Goal: Navigation & Orientation: Find specific page/section

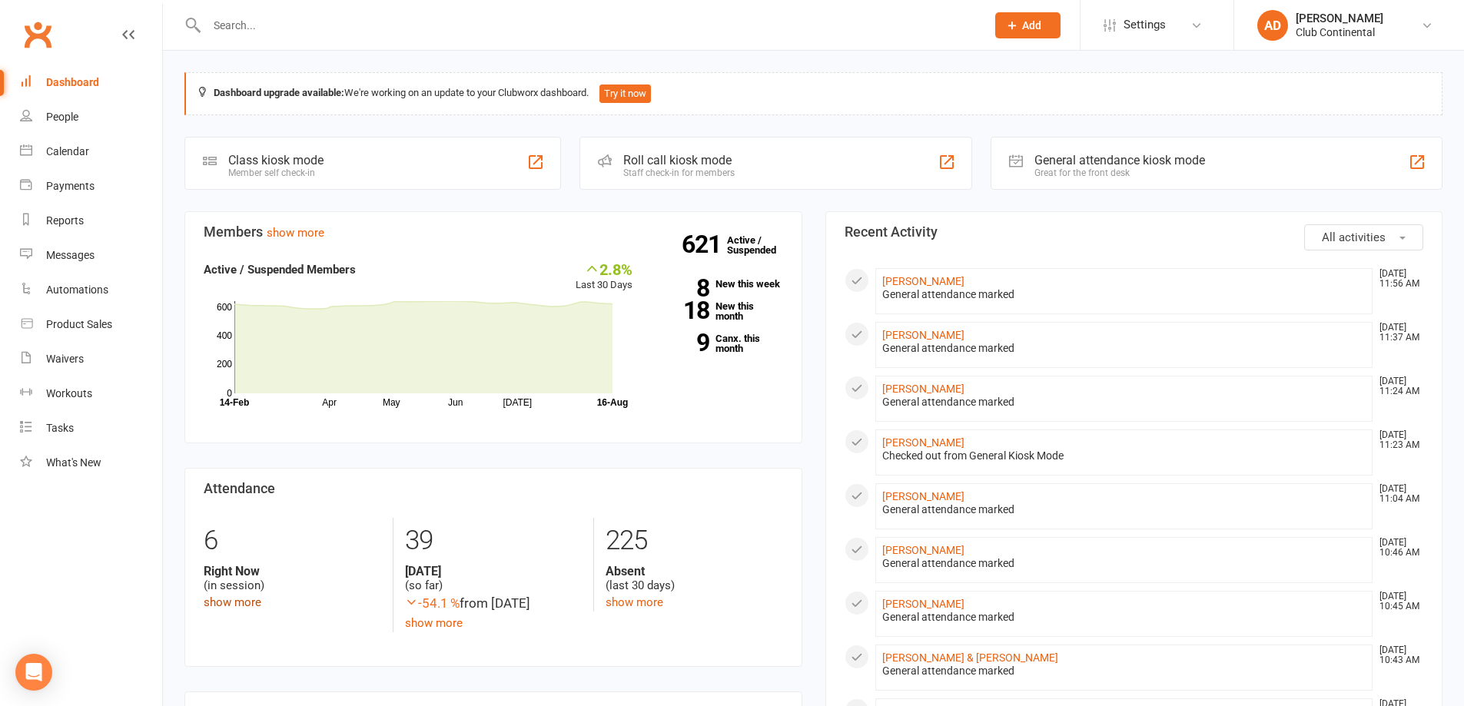
click at [236, 605] on link "show more" at bounding box center [233, 603] width 58 height 14
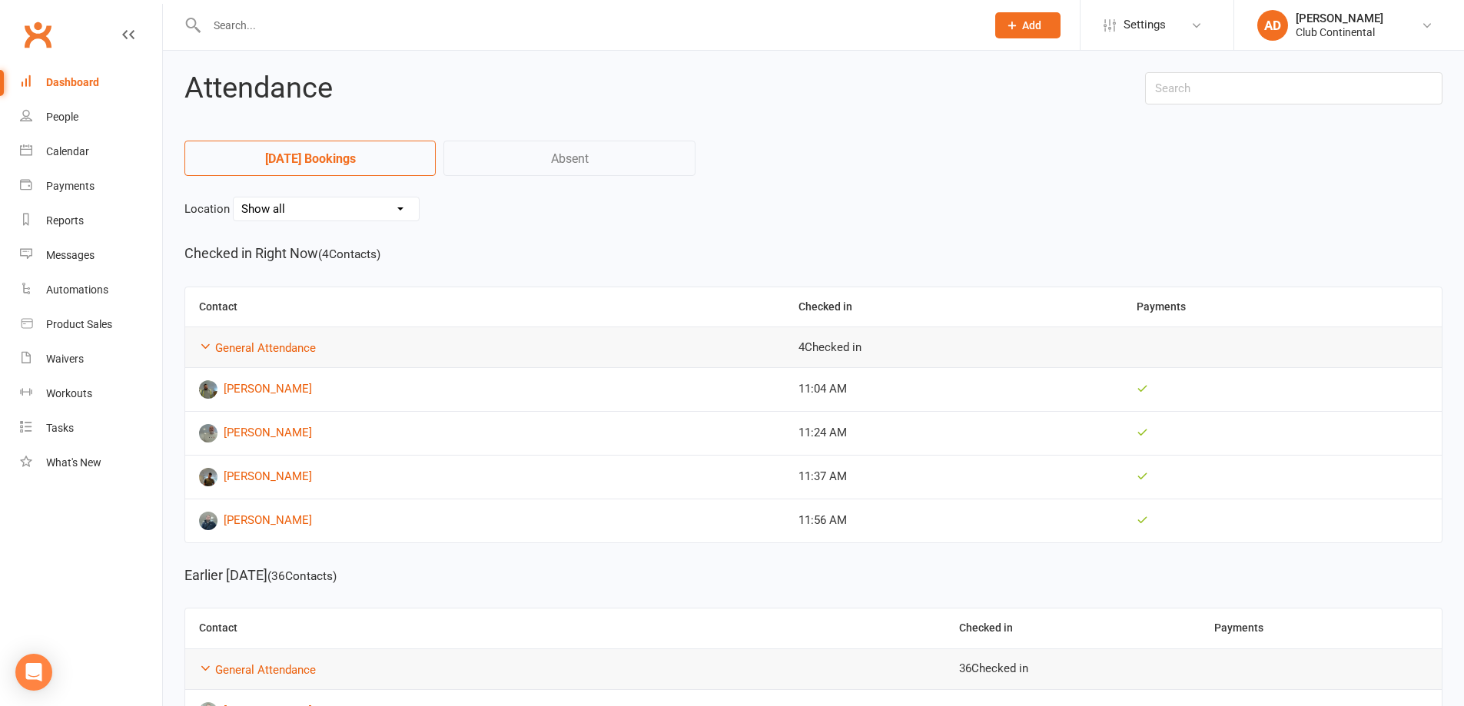
click at [52, 91] on link "Dashboard" at bounding box center [91, 82] width 142 height 35
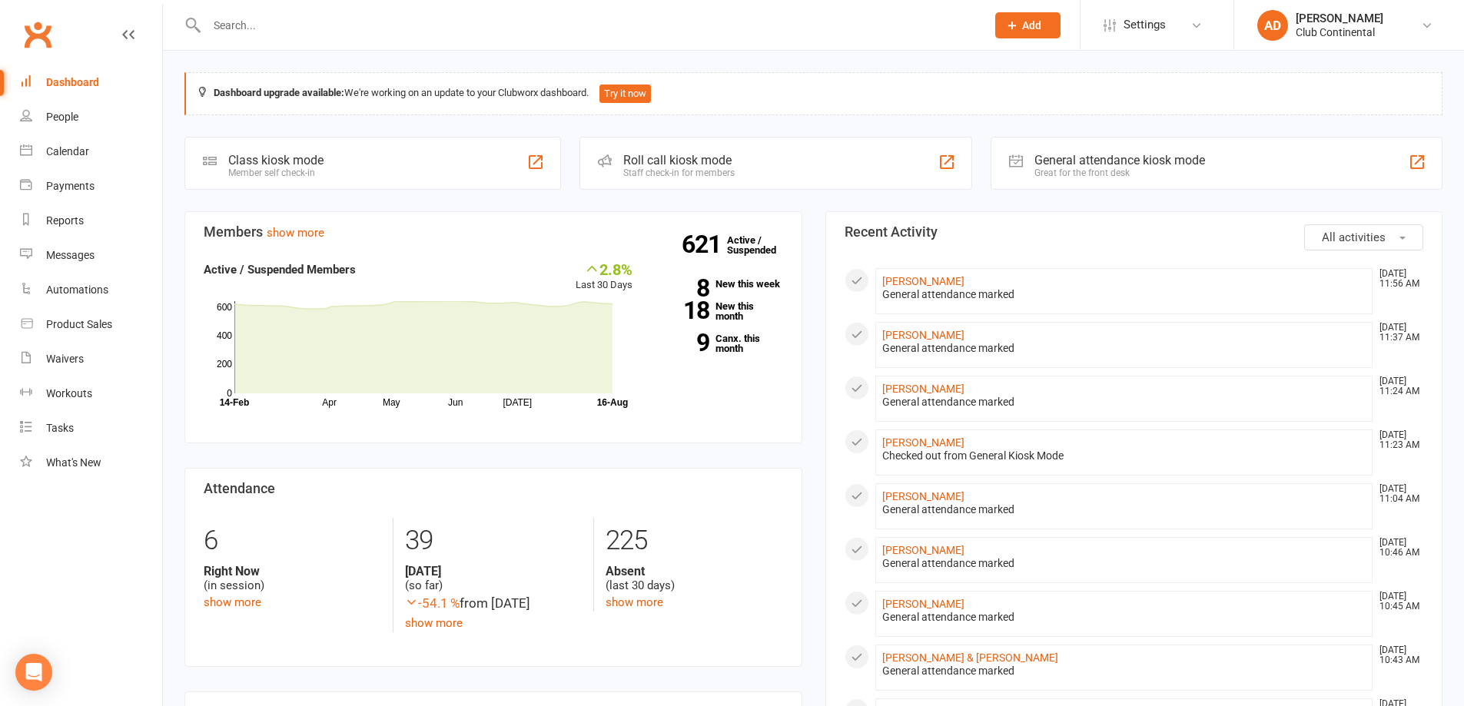
click at [1390, 231] on button "All activities" at bounding box center [1363, 237] width 119 height 26
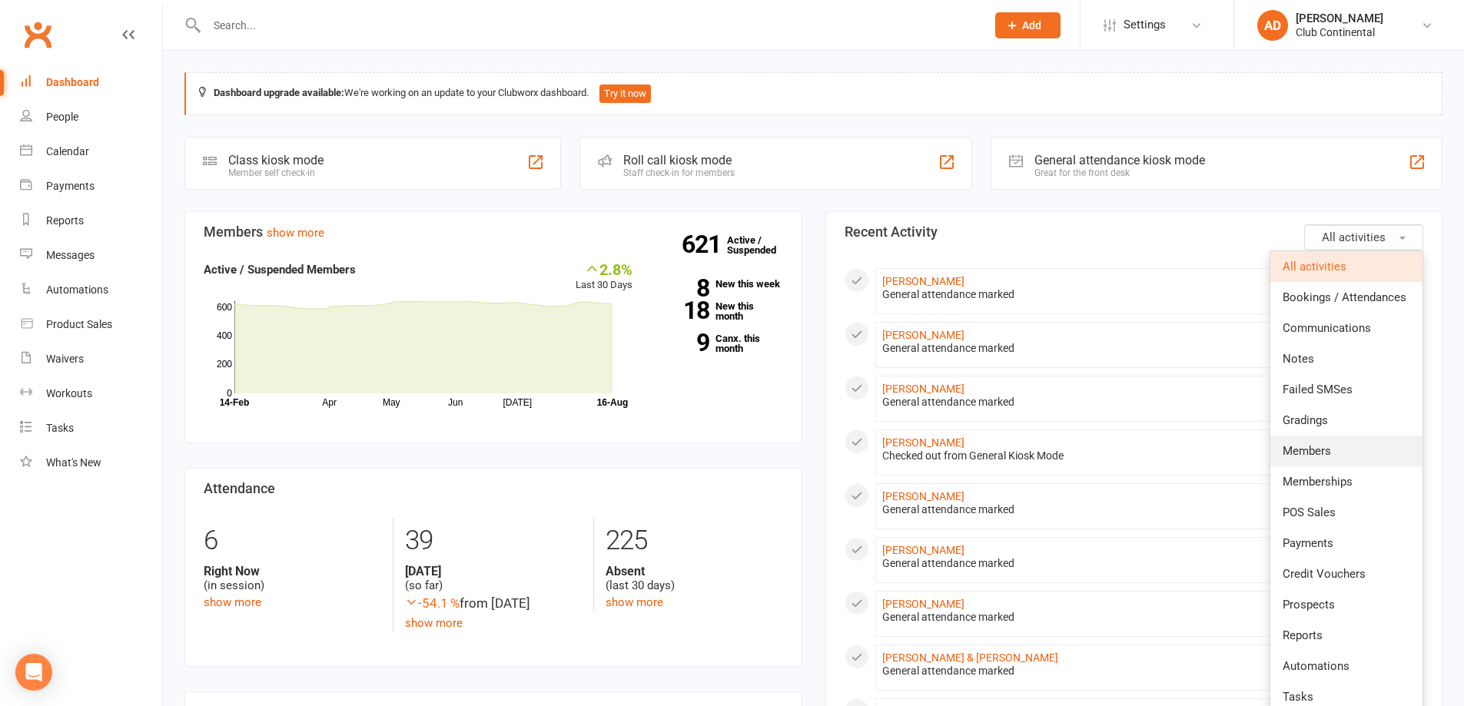
click at [1355, 444] on link "Members" at bounding box center [1347, 451] width 152 height 31
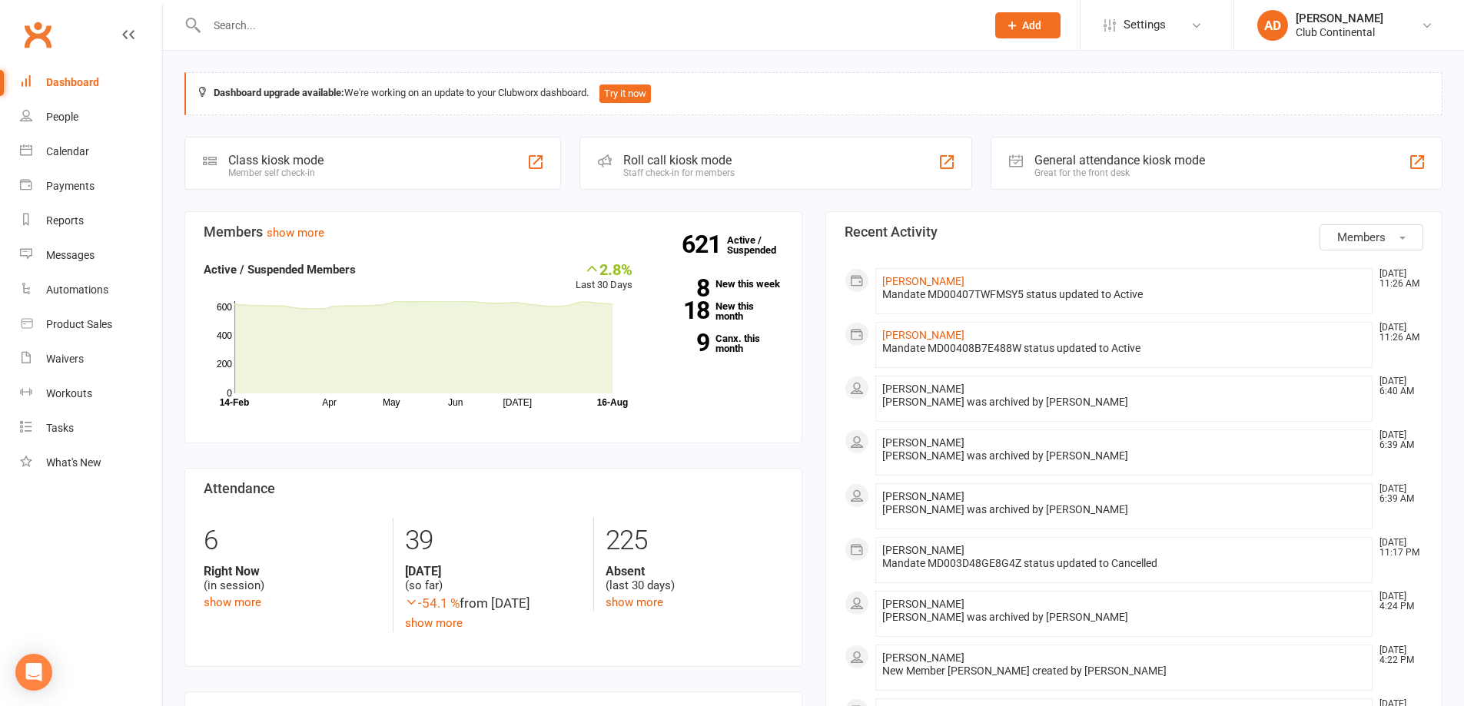
click at [1400, 237] on span "button" at bounding box center [1403, 238] width 6 height 3
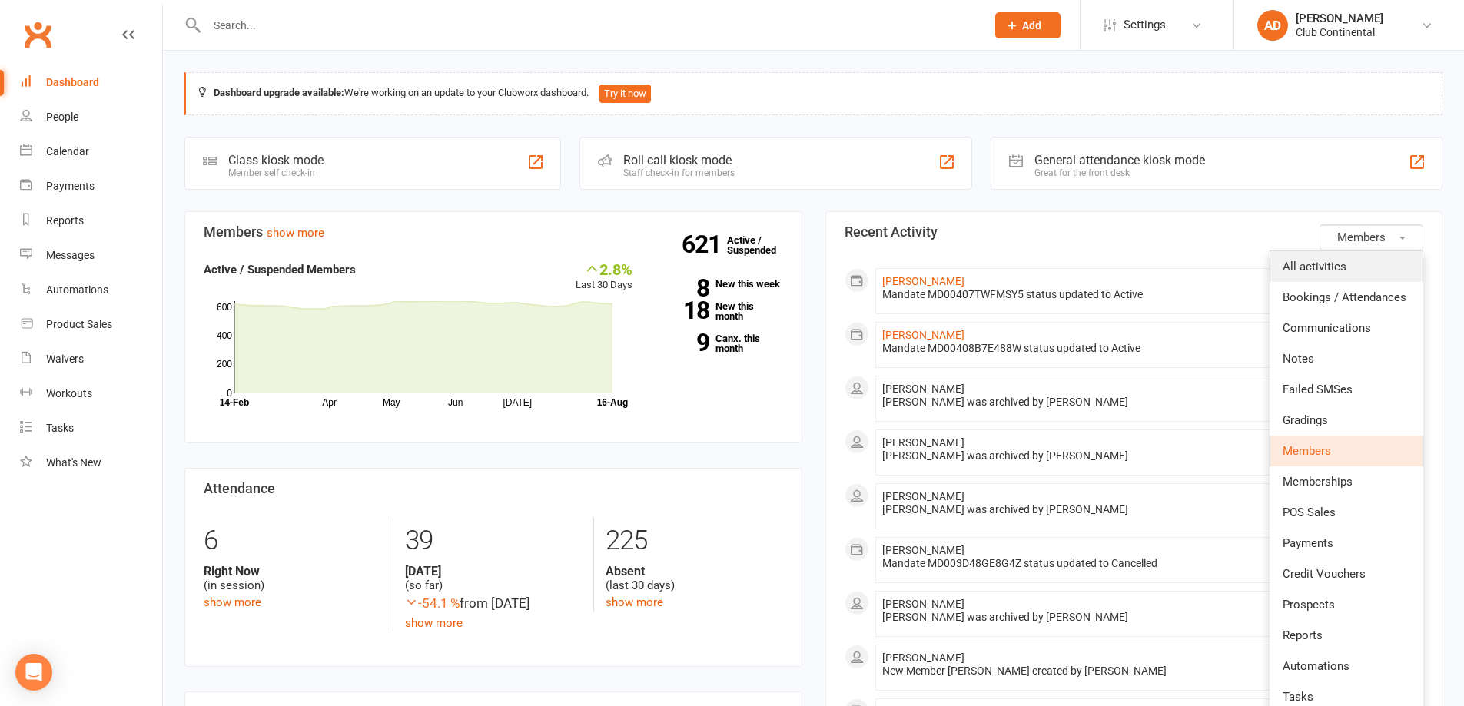
click at [1384, 268] on link "All activities" at bounding box center [1347, 266] width 152 height 31
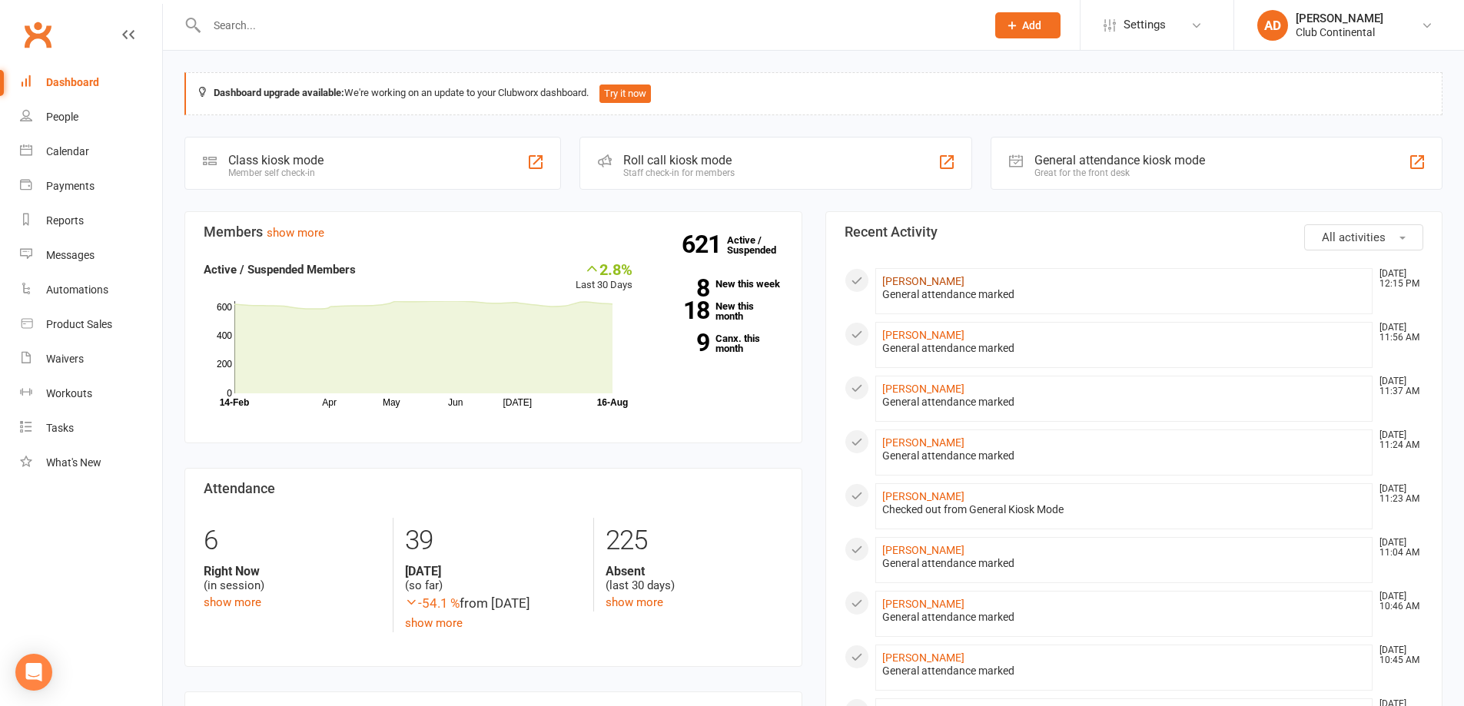
click at [932, 280] on link "Carole Walker" at bounding box center [923, 281] width 82 height 12
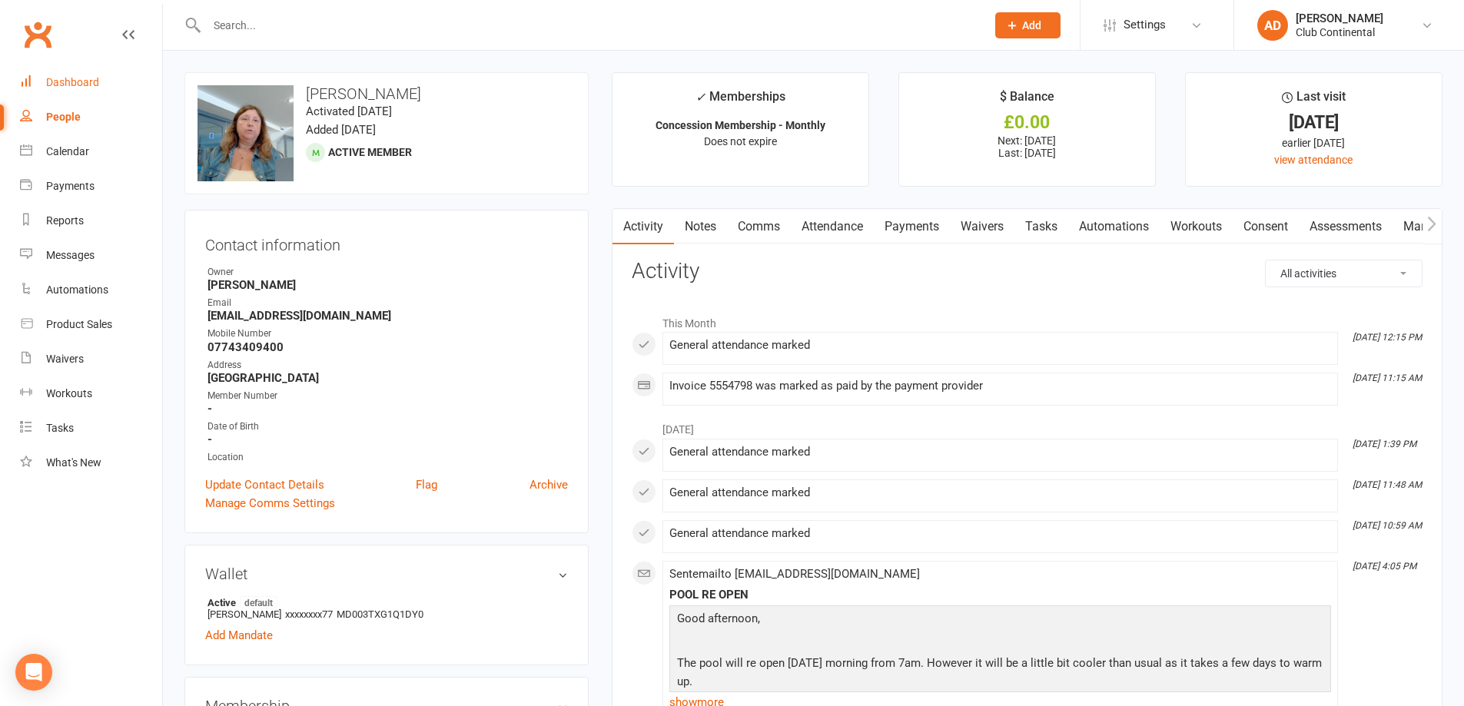
click at [67, 76] on div "Dashboard" at bounding box center [72, 82] width 53 height 12
